Goal: Check status: Check status

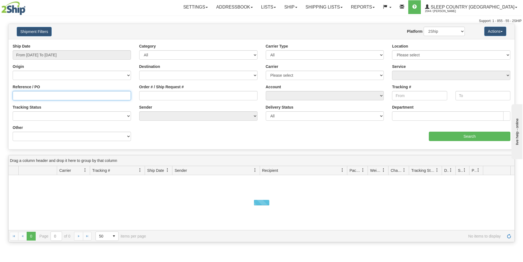
click at [60, 97] on input "Reference / PO" at bounding box center [72, 95] width 118 height 9
paste input "L421585430000000010001"
type input "L421585430000000010001"
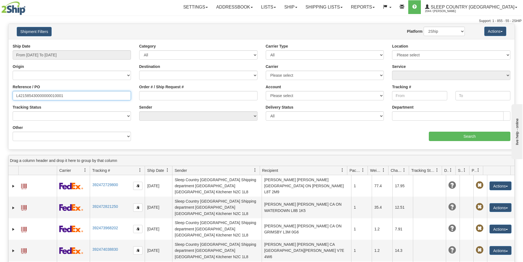
drag, startPoint x: 90, startPoint y: 93, endPoint x: -223, endPoint y: 102, distance: 313.1
click at [0, 102] on html "Upgrade Account Cancel Toggle navigation Settings New Senders" at bounding box center [261, 131] width 523 height 262
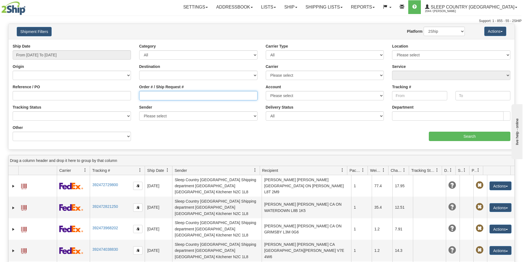
click at [160, 96] on input "Order # / Ship Request #" at bounding box center [198, 95] width 118 height 9
paste input "9000H958840"
click at [144, 94] on input "9000H958840" at bounding box center [198, 95] width 118 height 9
click at [143, 95] on input "9000H958840" at bounding box center [198, 95] width 118 height 9
type input "9000H958840"
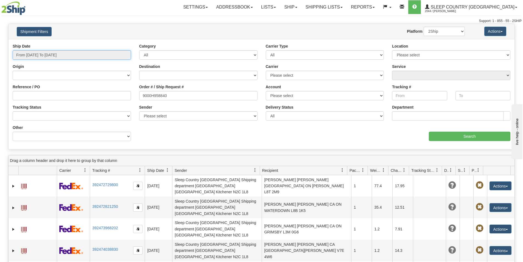
drag, startPoint x: 80, startPoint y: 57, endPoint x: 46, endPoint y: 72, distance: 37.9
click at [80, 57] on input "From [DATE] To [DATE]" at bounding box center [72, 54] width 118 height 9
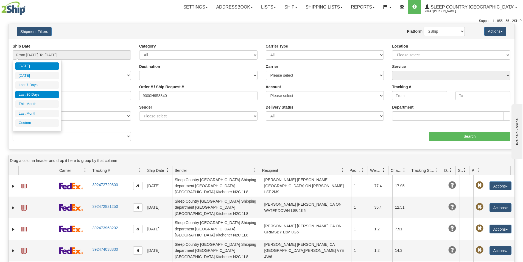
click at [24, 93] on li "Last 30 Days" at bounding box center [37, 94] width 44 height 7
type input "From [DATE] To [DATE]"
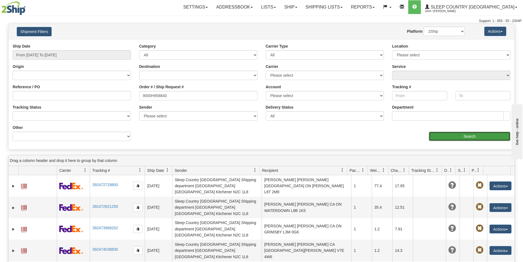
click at [486, 136] on input "Search" at bounding box center [470, 136] width 82 height 9
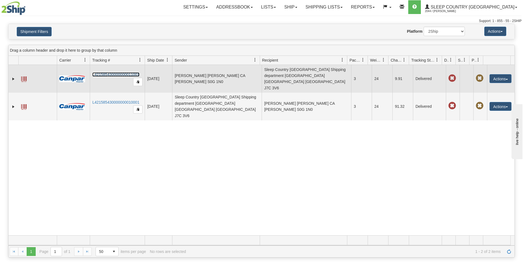
click at [124, 72] on link "L421585430000000011001" at bounding box center [115, 74] width 47 height 4
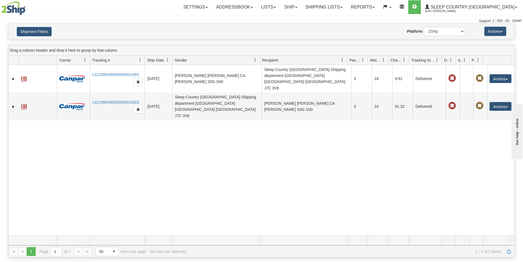
click at [265, 191] on div "31449894 2044 L421585430000000011001 [DATE] [DATE] 12:00:50 PM [PERSON_NAME] [P…" at bounding box center [262, 150] width 506 height 170
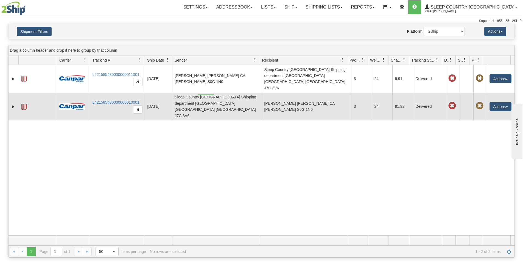
drag, startPoint x: 214, startPoint y: 94, endPoint x: 198, endPoint y: 95, distance: 16.0
click at [198, 95] on td "Sleep Country [GEOGRAPHIC_DATA] Shipping department [GEOGRAPHIC_DATA] [GEOGRAPH…" at bounding box center [216, 107] width 89 height 28
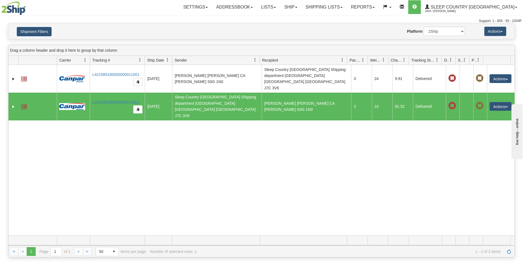
drag, startPoint x: 198, startPoint y: 130, endPoint x: 195, endPoint y: 132, distance: 3.6
click at [198, 131] on div "31449894 2044 L421585430000000011001 [DATE] [DATE] 12:00:50 PM [PERSON_NAME] [P…" at bounding box center [262, 150] width 506 height 170
click at [312, 108] on div "31449894 2044 L421585430000000011001 [DATE] [DATE] 12:00:50 PM [PERSON_NAME] [P…" at bounding box center [262, 150] width 506 height 170
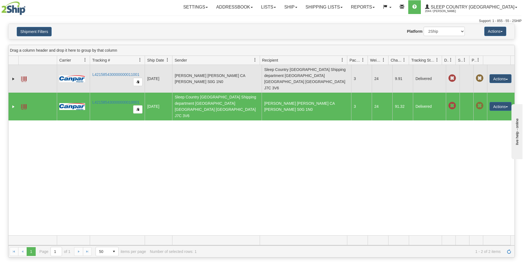
click at [321, 75] on td "Sleep Country [GEOGRAPHIC_DATA] Shipping department [GEOGRAPHIC_DATA] [GEOGRAPH…" at bounding box center [306, 79] width 89 height 28
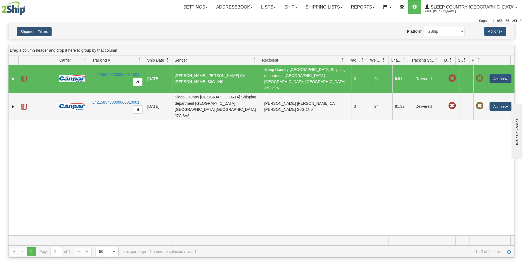
click at [308, 70] on td "Sleep Country [GEOGRAPHIC_DATA] Shipping department [GEOGRAPHIC_DATA] [GEOGRAPH…" at bounding box center [306, 79] width 89 height 28
click at [14, 76] on link "Expand" at bounding box center [13, 78] width 5 height 5
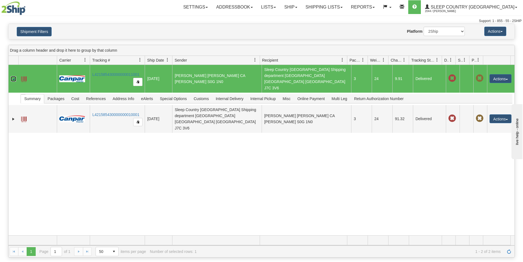
click at [25, 76] on span at bounding box center [23, 78] width 5 height 5
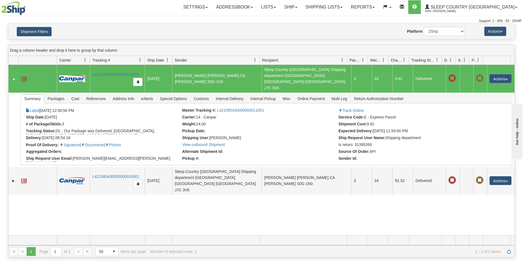
drag, startPoint x: 163, startPoint y: 207, endPoint x: 117, endPoint y: 192, distance: 48.4
click at [163, 207] on div "31449894 2044 L421585430000000011001 [DATE] [DATE] 12:00:50 PM [PERSON_NAME] [P…" at bounding box center [262, 150] width 506 height 170
click at [313, 204] on div "31449894 2044 L421585430000000011001 [DATE] [DATE] 12:00:50 PM [PERSON_NAME] [P…" at bounding box center [262, 150] width 506 height 170
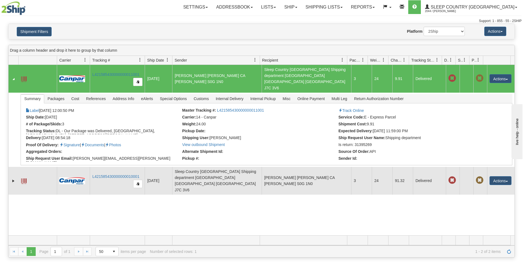
click at [22, 178] on span at bounding box center [23, 180] width 5 height 5
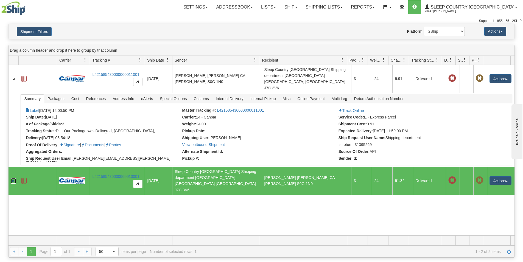
click at [13, 178] on link "Expand" at bounding box center [13, 180] width 5 height 5
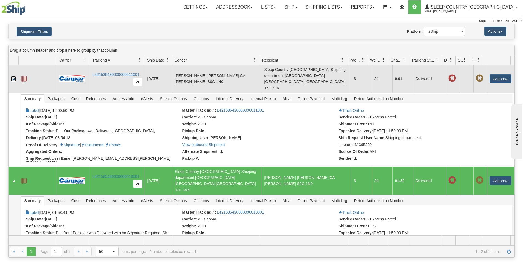
drag, startPoint x: 13, startPoint y: 72, endPoint x: 21, endPoint y: 76, distance: 8.5
click at [13, 76] on link "Collapse" at bounding box center [13, 78] width 5 height 5
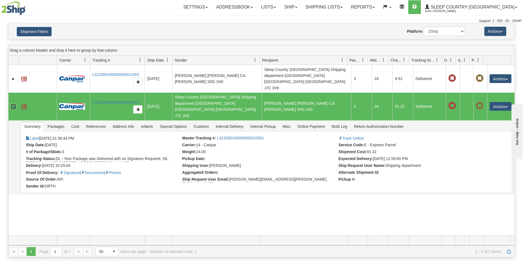
drag, startPoint x: 14, startPoint y: 90, endPoint x: 149, endPoint y: 127, distance: 139.2
click at [14, 104] on link "Collapse" at bounding box center [13, 106] width 5 height 5
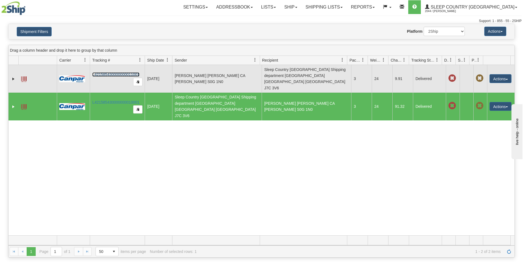
click at [110, 72] on link "L421585430000000011001" at bounding box center [115, 74] width 47 height 4
